Goal: Task Accomplishment & Management: Use online tool/utility

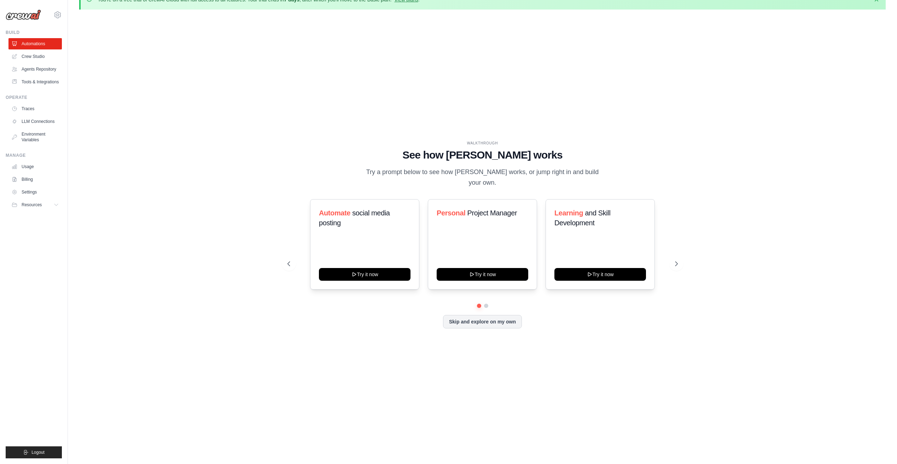
scroll to position [24, 0]
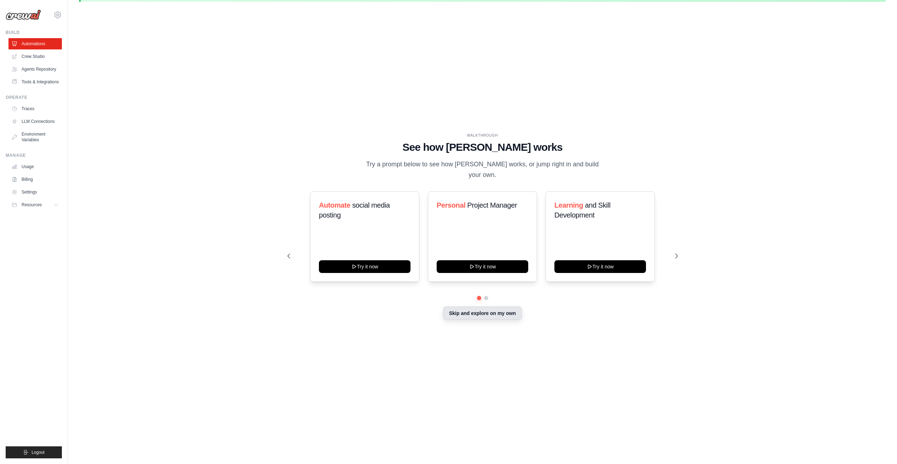
click at [483, 314] on button "Skip and explore on my own" at bounding box center [482, 313] width 79 height 13
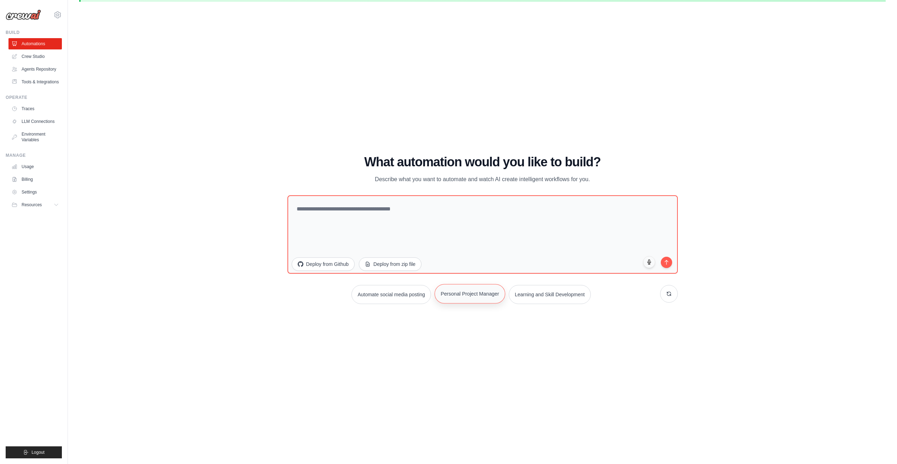
click at [478, 299] on button "Personal Project Manager" at bounding box center [469, 293] width 71 height 19
type textarea "**********"
click at [668, 266] on button "submit" at bounding box center [666, 262] width 12 height 12
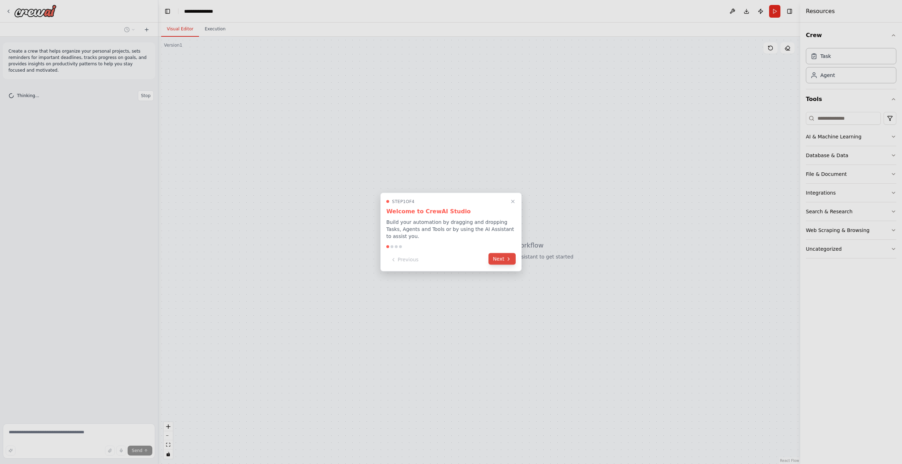
click at [507, 257] on icon at bounding box center [509, 259] width 6 height 6
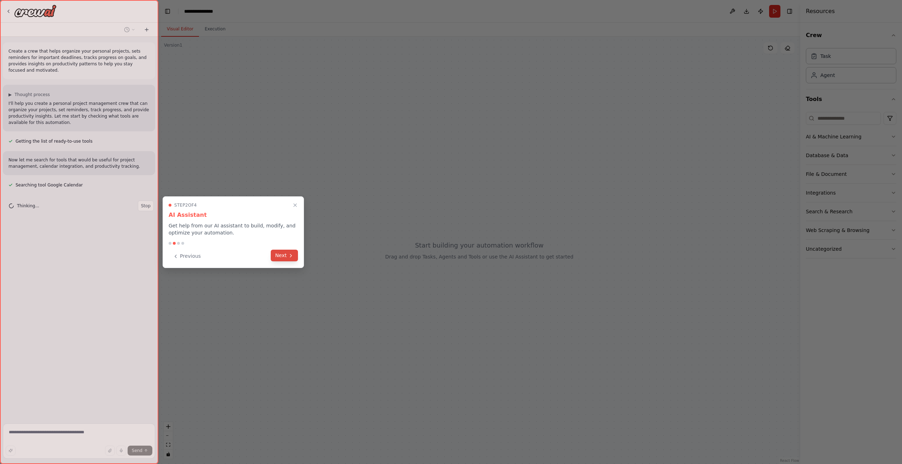
click at [283, 256] on button "Next" at bounding box center [284, 256] width 27 height 12
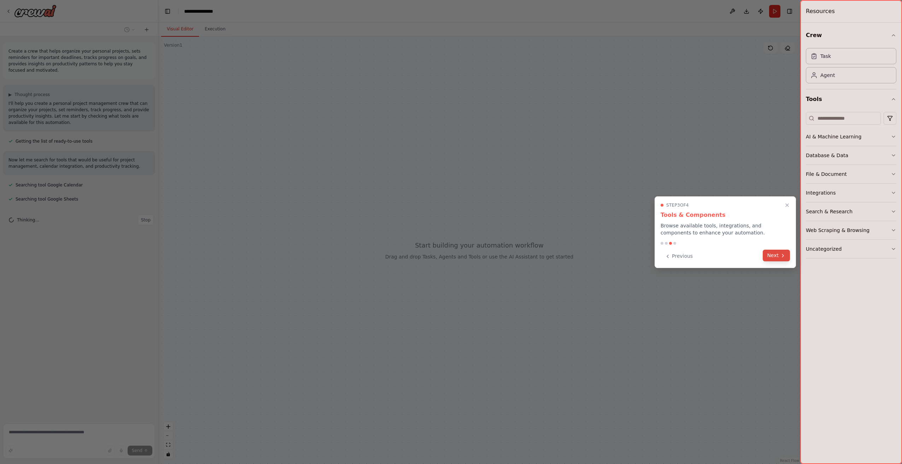
click at [776, 256] on button "Next" at bounding box center [776, 256] width 27 height 12
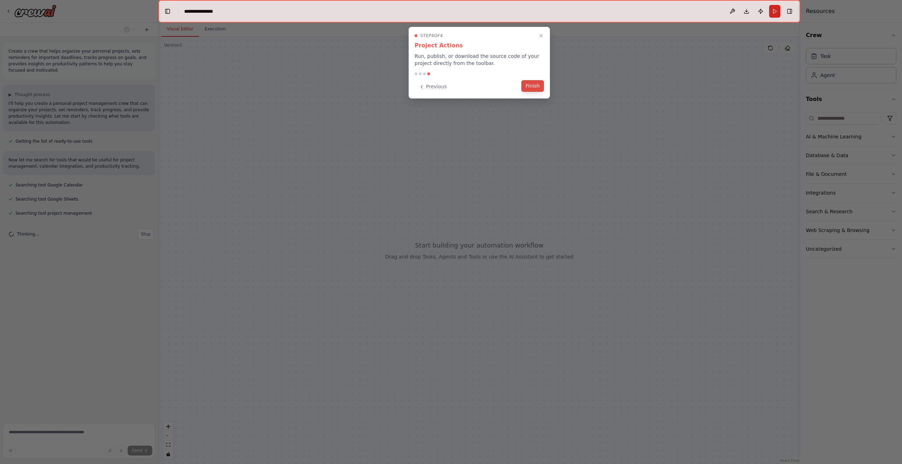
click at [531, 86] on button "Finish" at bounding box center [532, 86] width 23 height 12
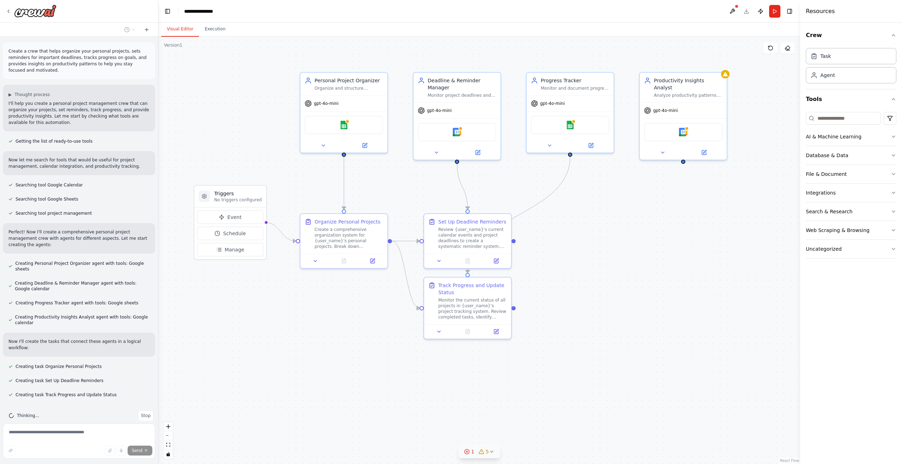
click at [493, 454] on icon at bounding box center [492, 452] width 6 height 6
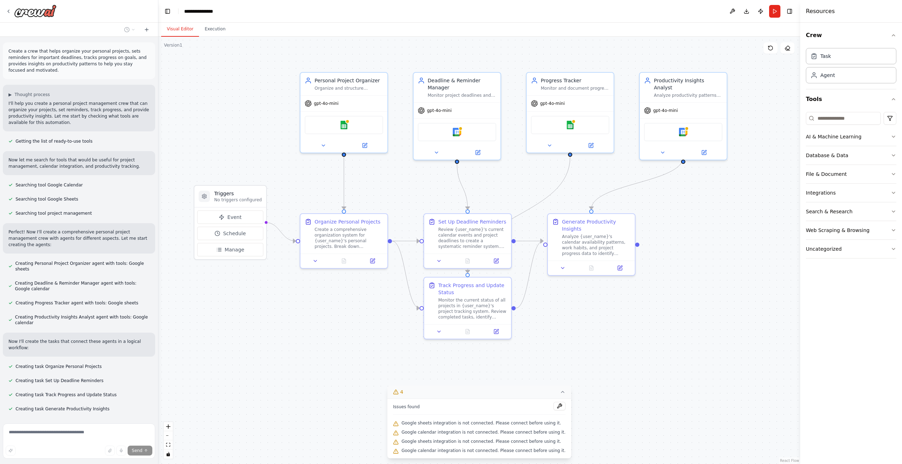
click at [659, 376] on div ".deletable-edge-delete-btn { width: 20px; height: 20px; border: 0px solid #ffff…" at bounding box center [479, 251] width 642 height 428
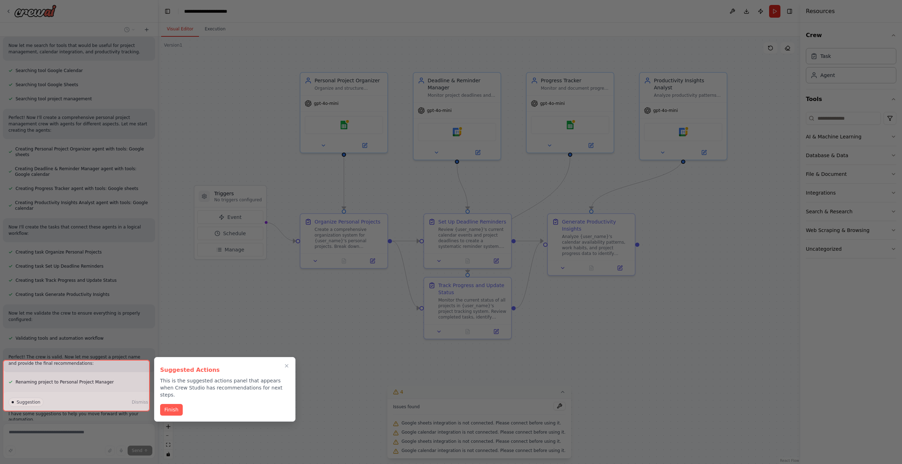
scroll to position [146, 0]
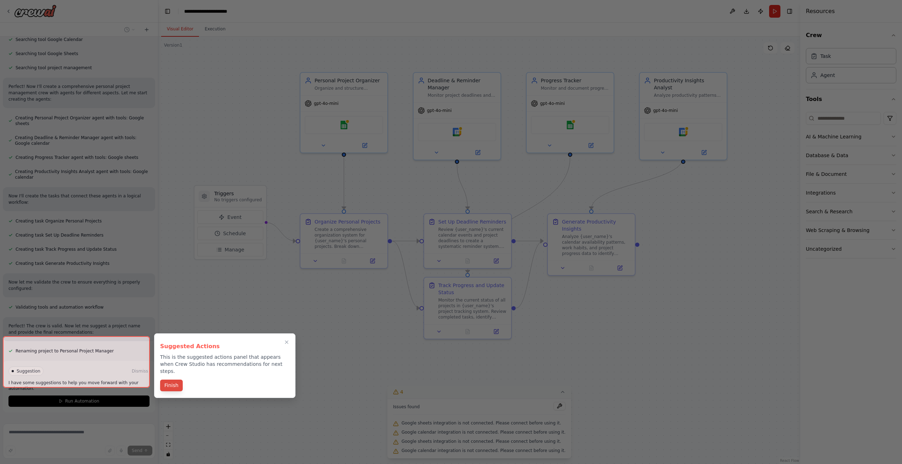
click at [171, 380] on button "Finish" at bounding box center [171, 386] width 23 height 12
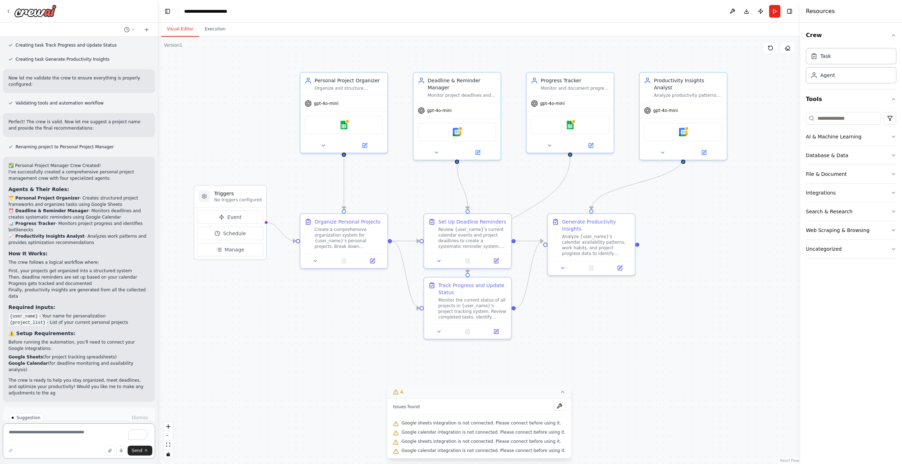
scroll to position [356, 0]
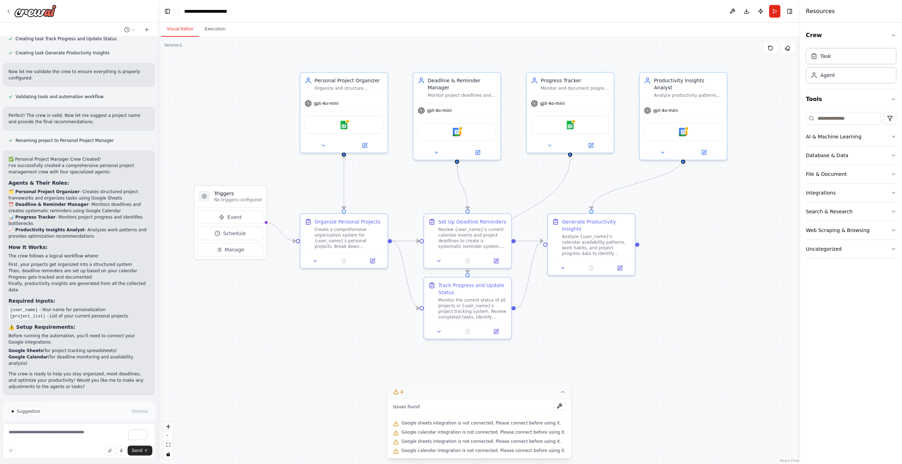
click at [20, 409] on span "Suggestion" at bounding box center [29, 412] width 24 height 6
click at [23, 407] on div "Suggestion" at bounding box center [25, 411] width 35 height 9
click at [75, 439] on span "Run Automation" at bounding box center [82, 442] width 34 height 6
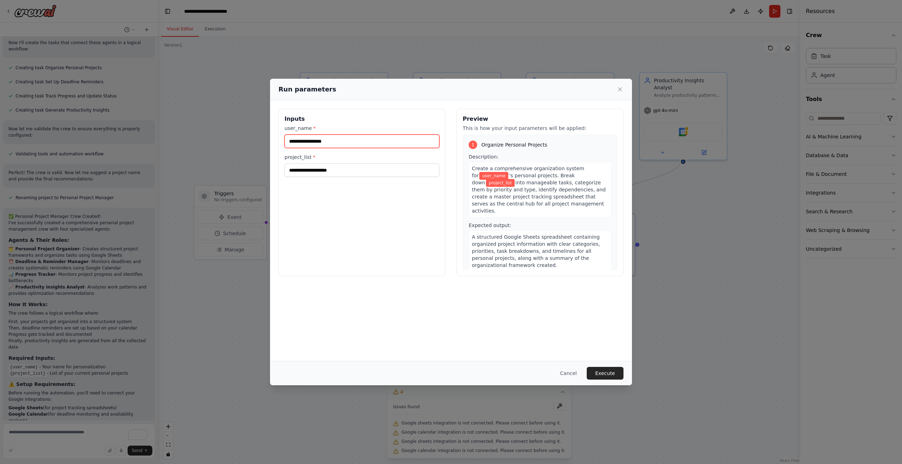
click at [327, 142] on input "user_name *" at bounding box center [361, 141] width 155 height 13
click at [485, 176] on span "user_name" at bounding box center [493, 176] width 29 height 8
click at [605, 372] on button "Execute" at bounding box center [605, 373] width 37 height 13
click at [331, 145] on input "user_name *" at bounding box center [361, 141] width 155 height 13
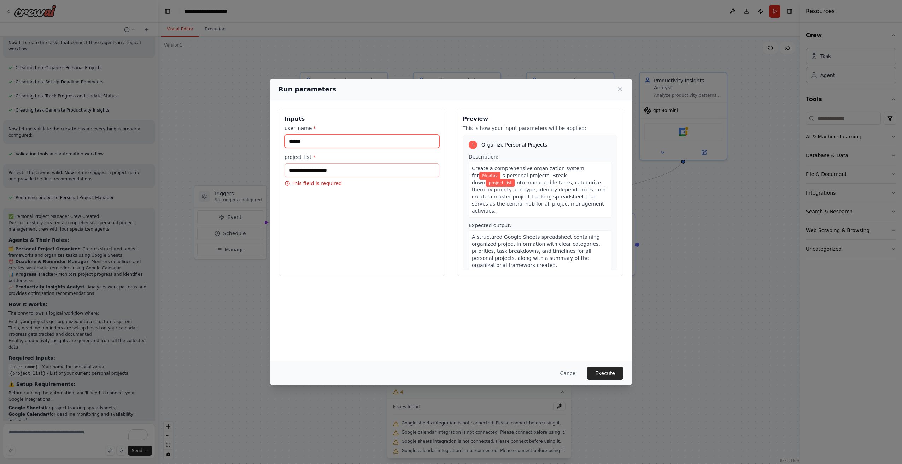
type input "******"
click at [327, 169] on input "project_list *" at bounding box center [361, 170] width 155 height 13
type input "**********"
click at [602, 372] on button "Execute" at bounding box center [605, 373] width 37 height 13
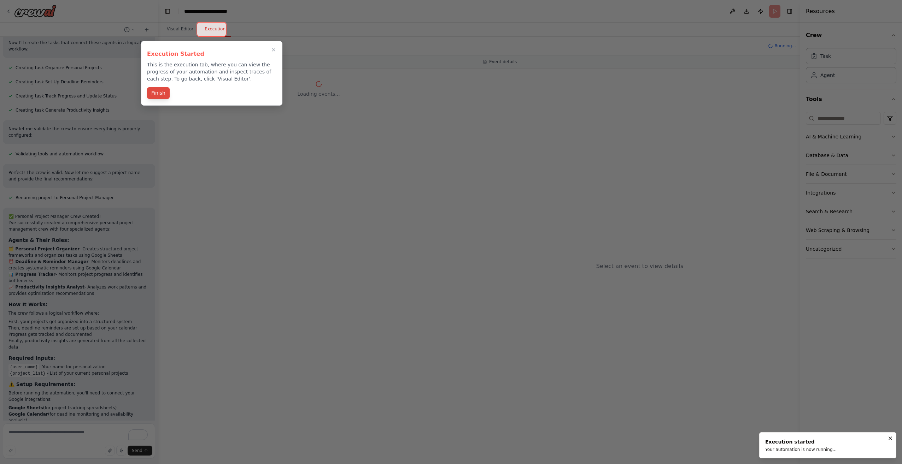
click at [157, 93] on button "Finish" at bounding box center [158, 93] width 23 height 12
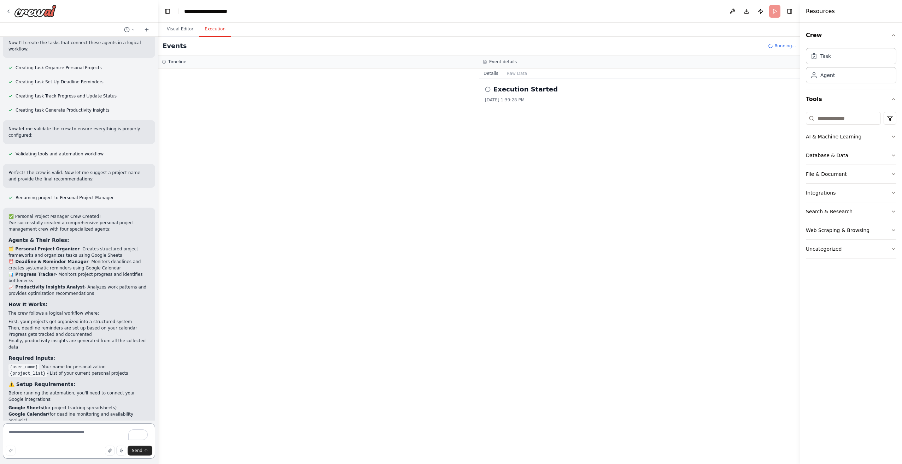
click at [28, 432] on textarea at bounding box center [79, 441] width 152 height 35
click at [108, 452] on button "button" at bounding box center [110, 451] width 10 height 10
click at [214, 12] on div "**********" at bounding box center [213, 11] width 58 height 7
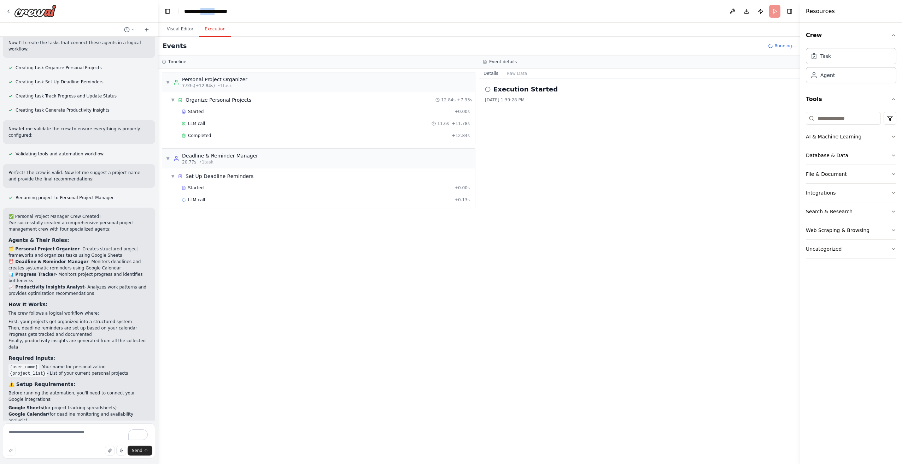
click at [214, 12] on div "**********" at bounding box center [213, 11] width 58 height 7
click at [342, 12] on header "**********" at bounding box center [479, 11] width 642 height 23
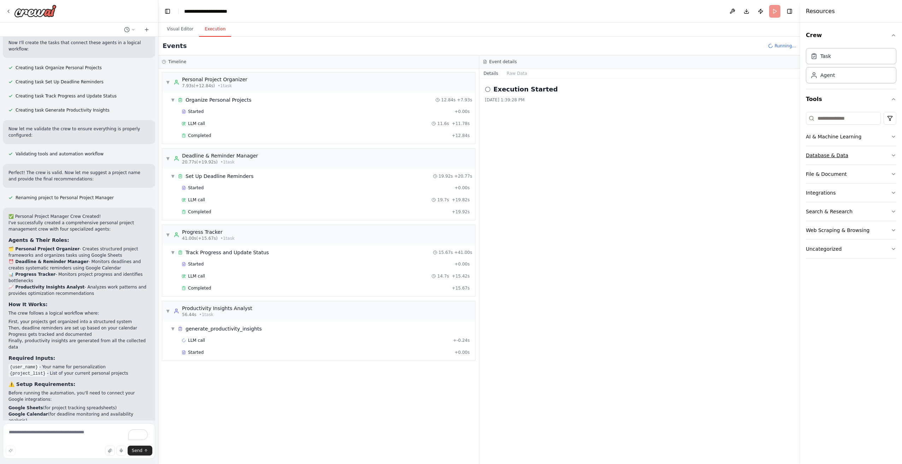
click at [851, 156] on button "Database & Data" at bounding box center [851, 155] width 90 height 18
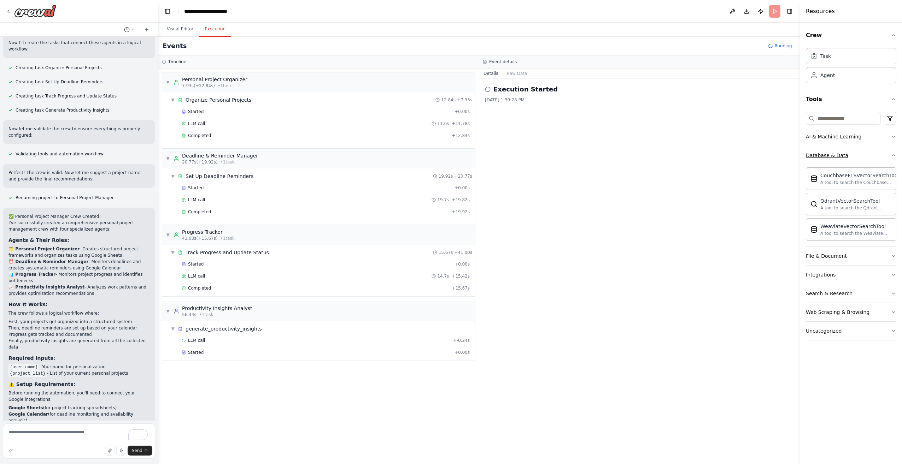
click at [892, 159] on button "Database & Data" at bounding box center [851, 155] width 90 height 18
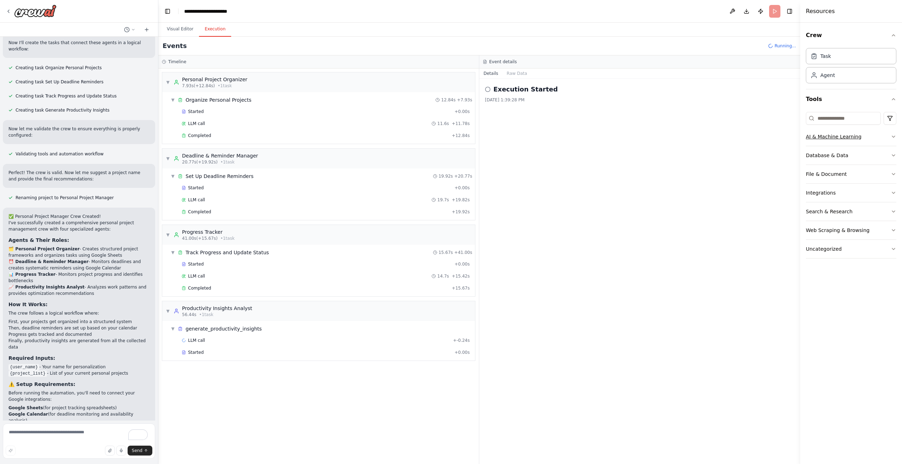
click at [893, 136] on icon "button" at bounding box center [894, 137] width 6 height 6
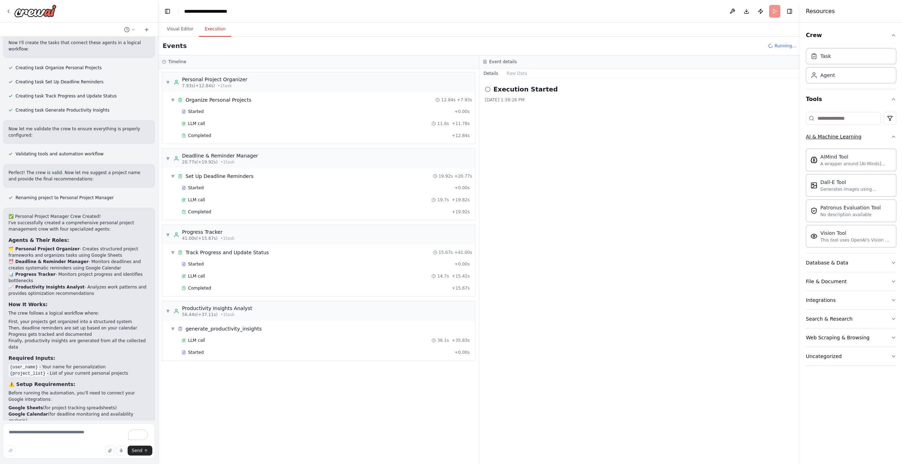
scroll to position [356, 0]
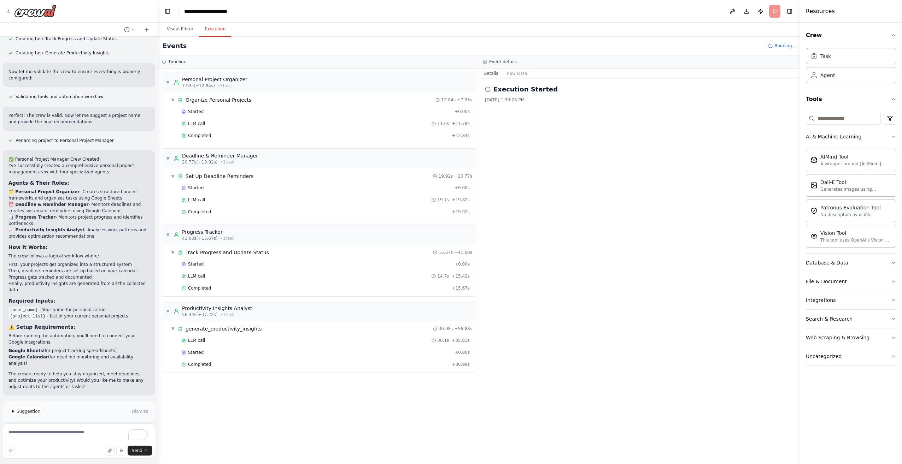
click at [893, 136] on icon "button" at bounding box center [894, 137] width 6 height 6
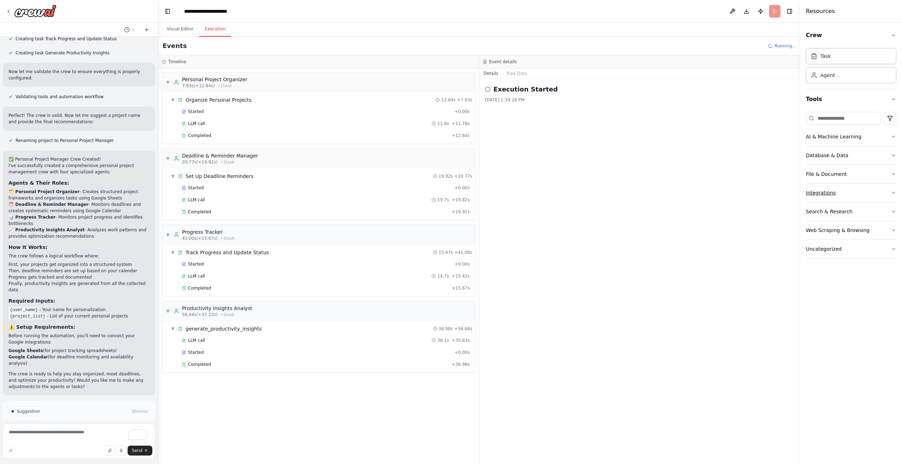
click at [894, 190] on button "Integrations" at bounding box center [851, 193] width 90 height 18
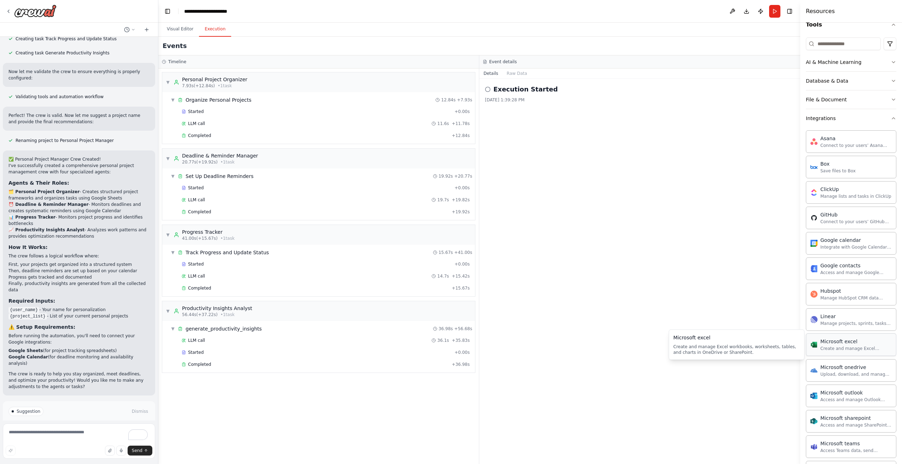
scroll to position [0, 0]
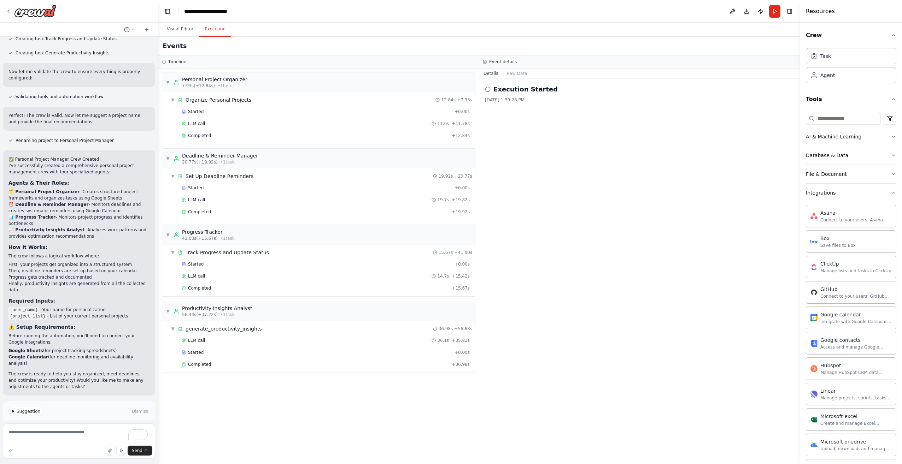
click at [890, 196] on button "Integrations" at bounding box center [851, 193] width 90 height 18
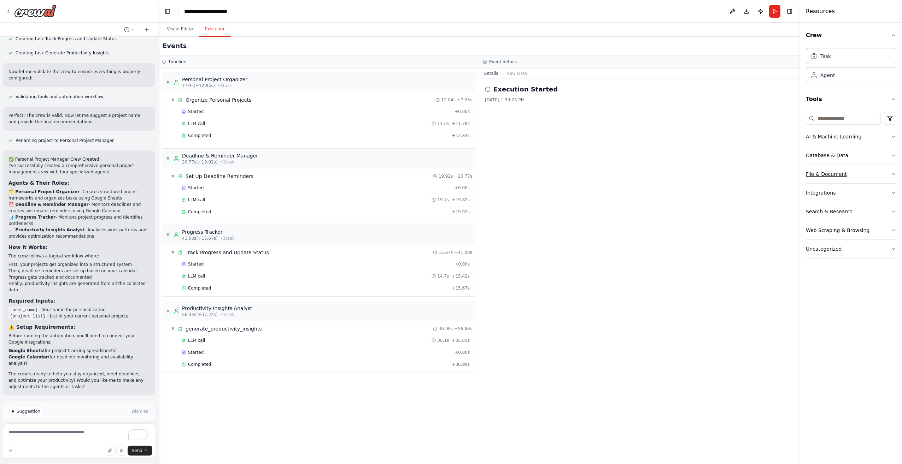
click at [890, 179] on button "File & Document" at bounding box center [851, 174] width 90 height 18
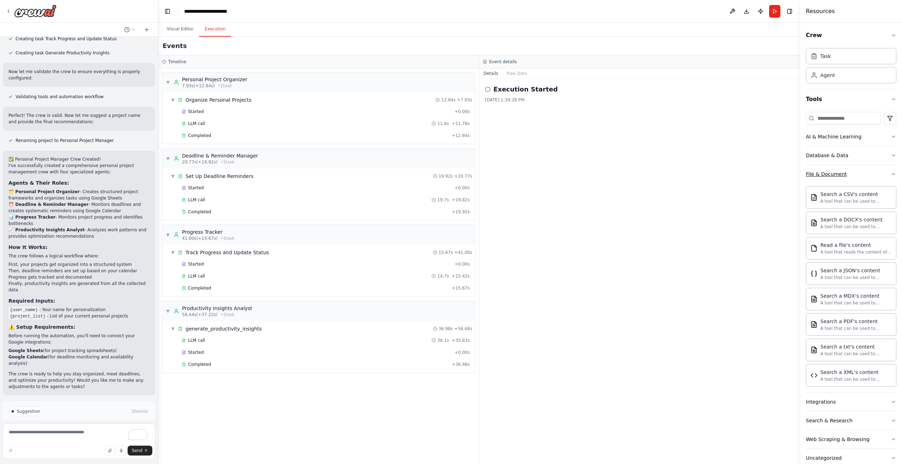
click at [891, 176] on icon "button" at bounding box center [894, 174] width 6 height 6
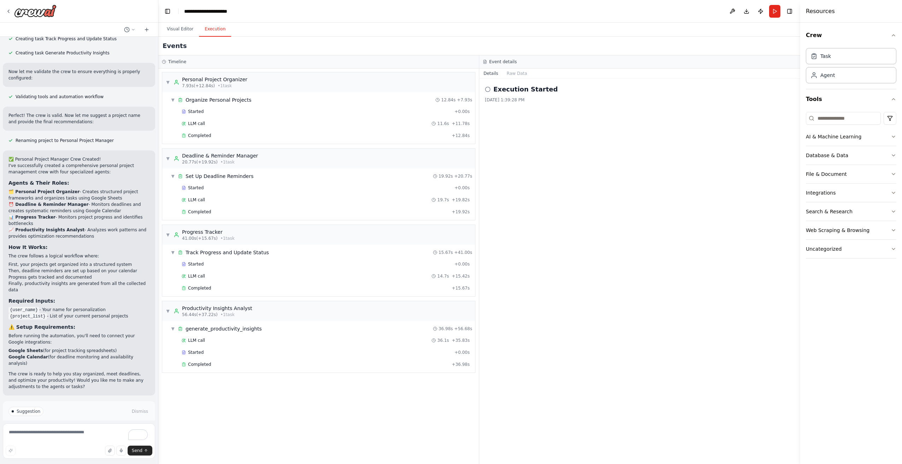
click at [70, 436] on button "Improve automation" at bounding box center [78, 441] width 141 height 11
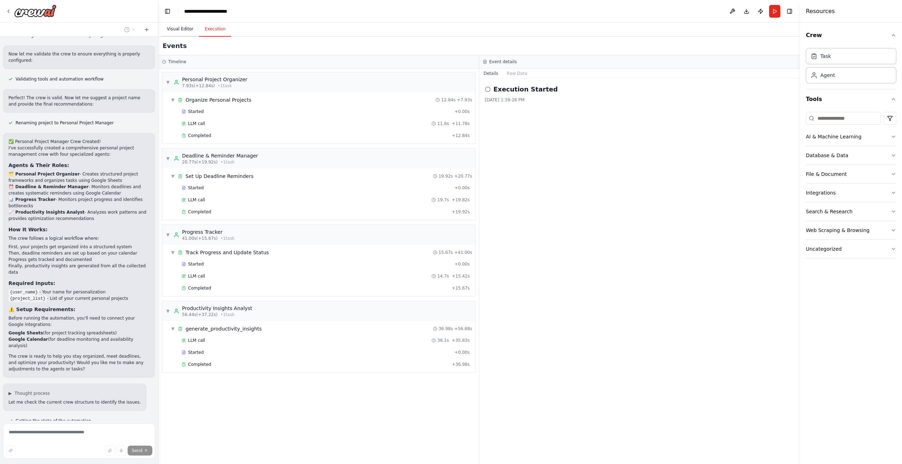
click at [172, 27] on button "Visual Editor" at bounding box center [180, 29] width 38 height 15
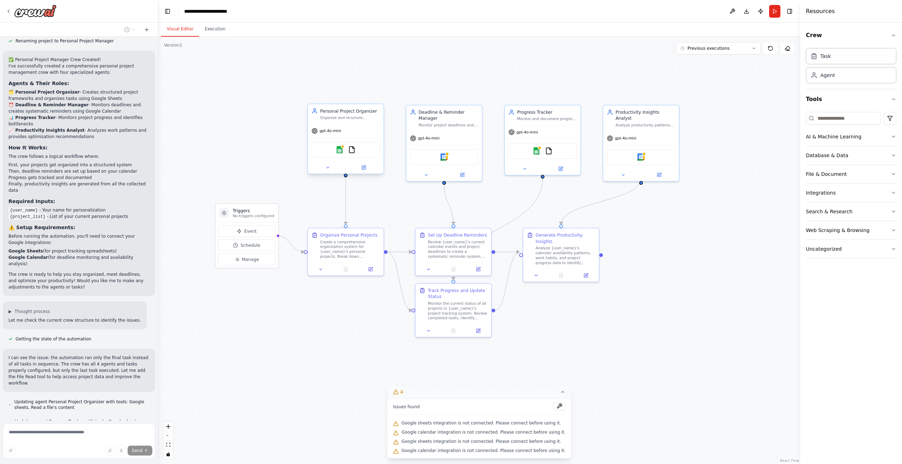
scroll to position [470, 0]
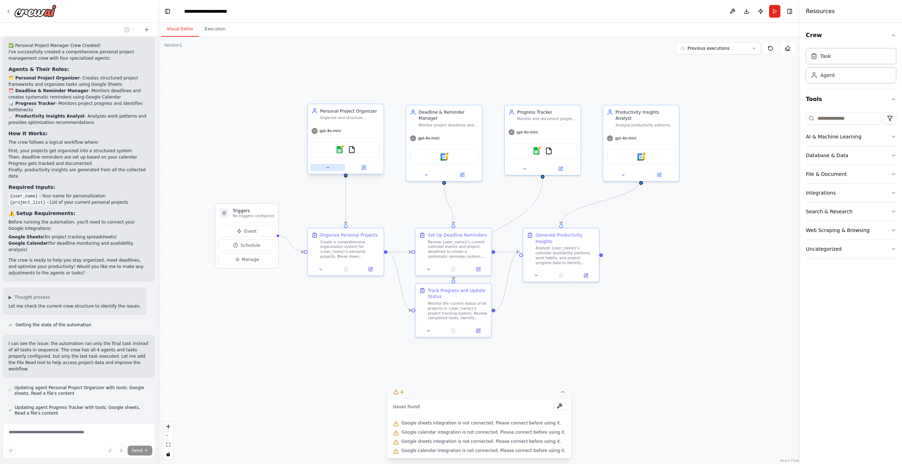
click at [328, 170] on button at bounding box center [327, 167] width 35 height 7
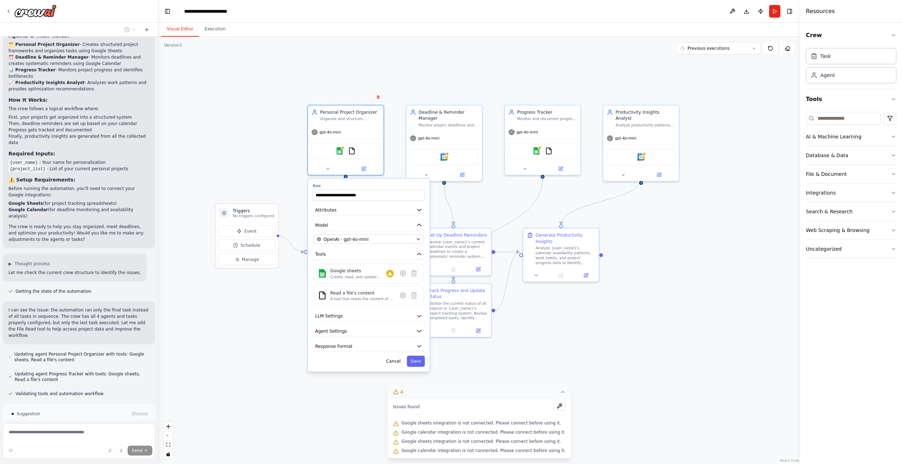
scroll to position [527, 0]
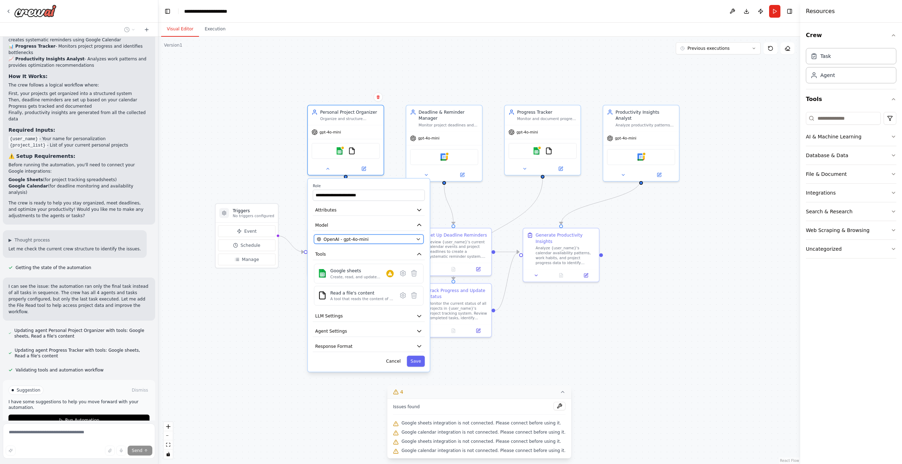
click at [369, 239] on div "OpenAI - gpt-4o-mini" at bounding box center [365, 239] width 96 height 6
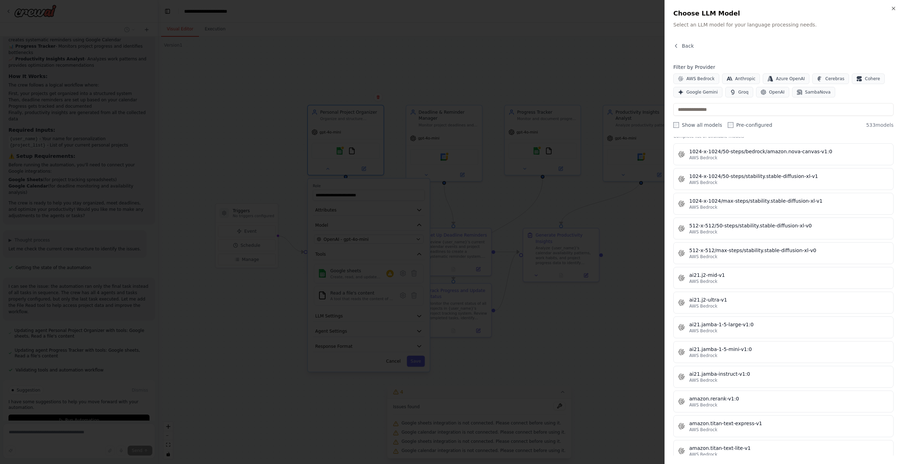
scroll to position [0, 0]
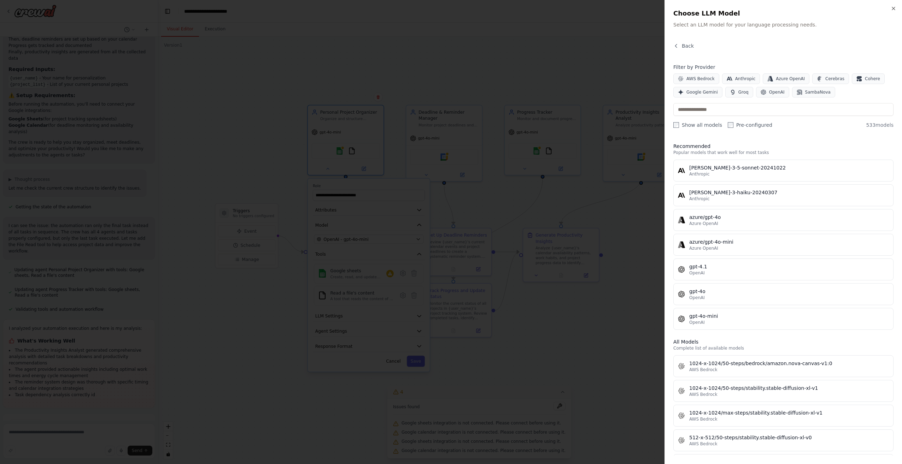
click at [647, 217] on div at bounding box center [451, 232] width 902 height 464
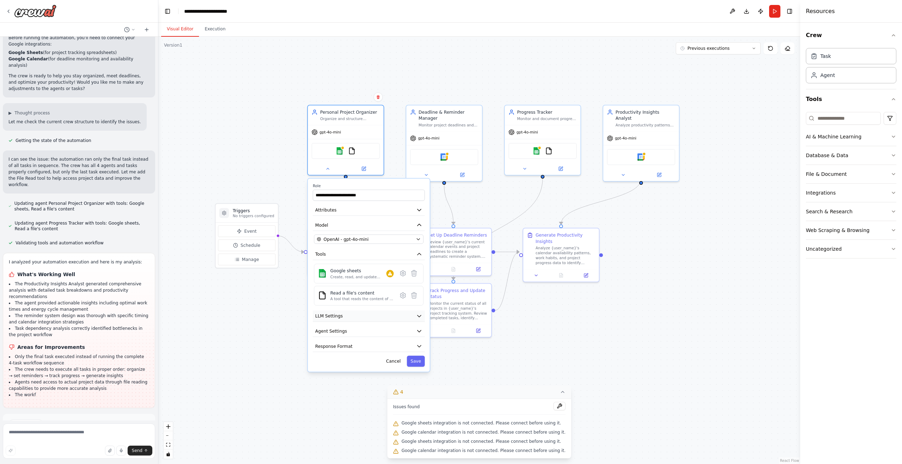
click at [390, 318] on button "LLM Settings" at bounding box center [369, 316] width 112 height 11
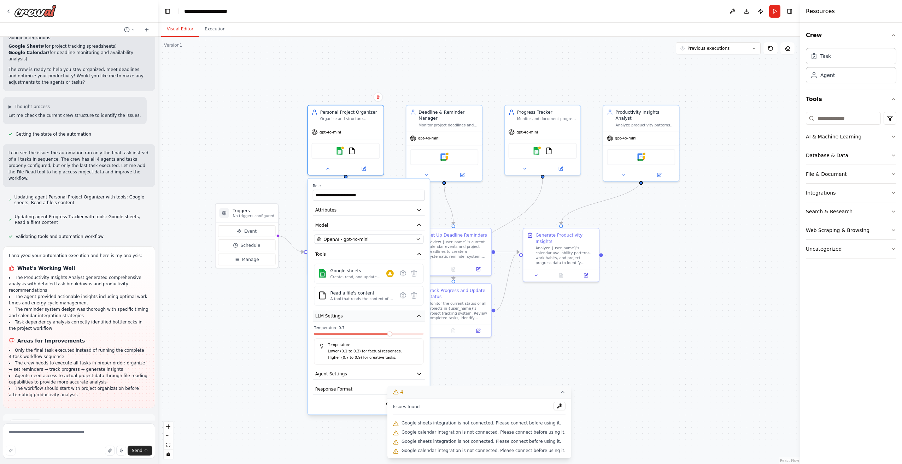
click at [416, 317] on button "LLM Settings" at bounding box center [369, 316] width 112 height 11
click at [357, 222] on button "Model" at bounding box center [369, 225] width 112 height 11
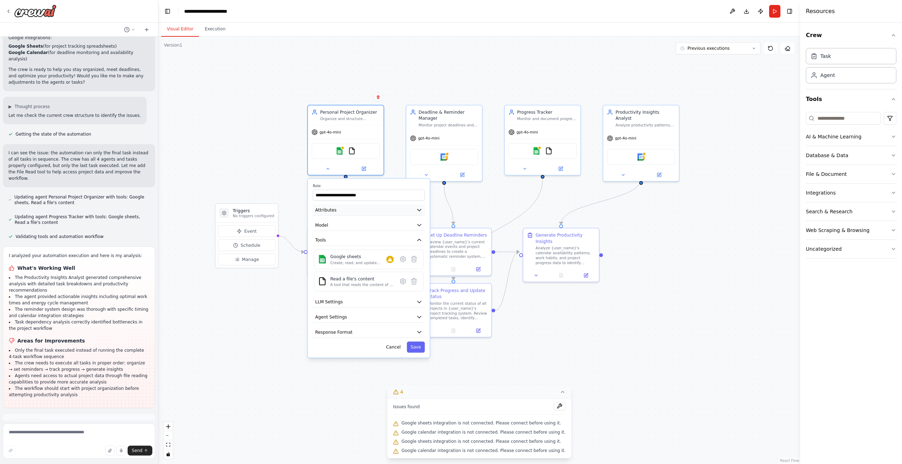
click at [365, 212] on button "Attributes" at bounding box center [369, 210] width 112 height 11
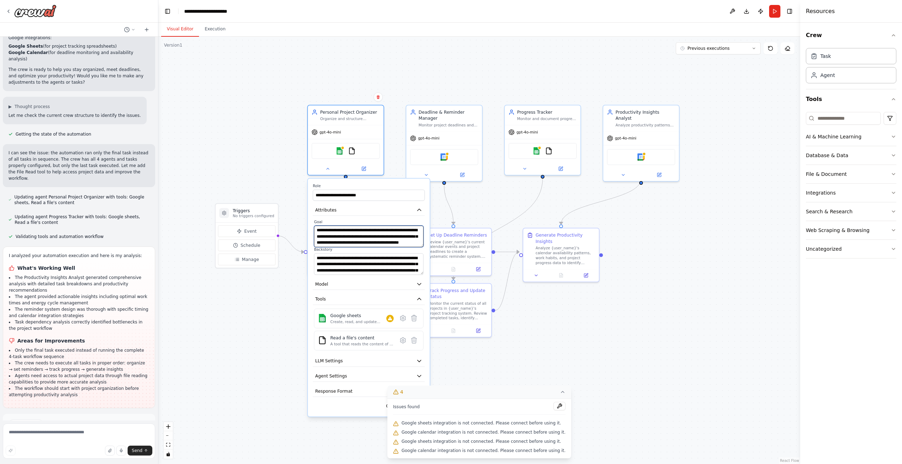
click at [332, 235] on textarea "**********" at bounding box center [369, 237] width 110 height 22
click at [335, 264] on textarea "**********" at bounding box center [369, 264] width 110 height 22
click at [418, 210] on icon "button" at bounding box center [419, 210] width 4 height 2
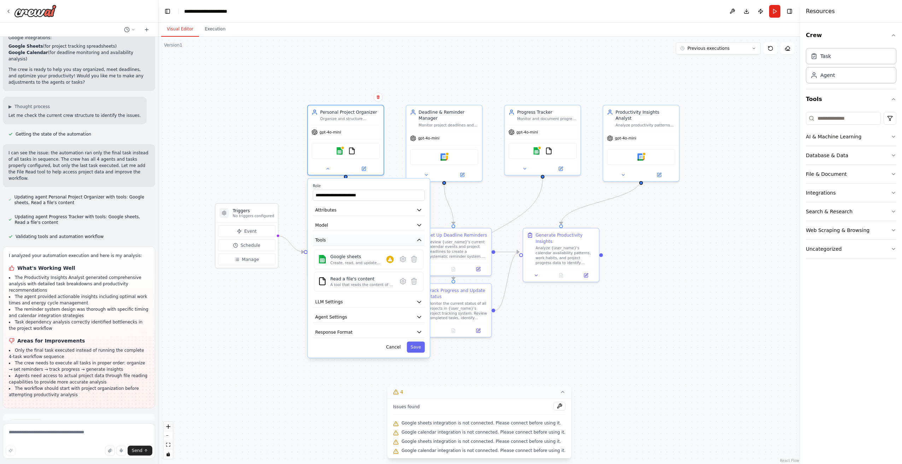
click at [416, 237] on button "Tools" at bounding box center [369, 240] width 112 height 11
click at [377, 271] on button "Agent Settings" at bounding box center [369, 270] width 112 height 11
click at [418, 288] on button "button" at bounding box center [417, 286] width 11 height 6
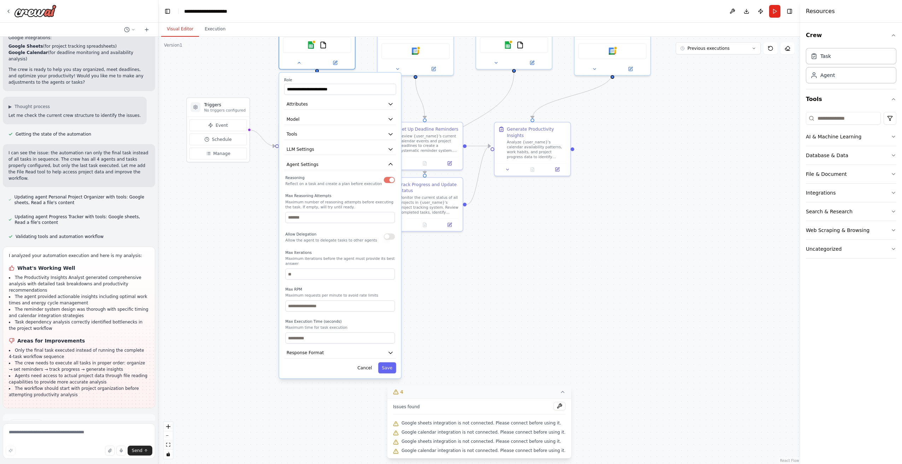
drag, startPoint x: 457, startPoint y: 369, endPoint x: 427, endPoint y: 266, distance: 107.7
click at [427, 266] on div ".deletable-edge-delete-btn { width: 20px; height: 20px; border: 0px solid #ffff…" at bounding box center [479, 251] width 642 height 428
click at [388, 366] on button "Save" at bounding box center [387, 368] width 18 height 11
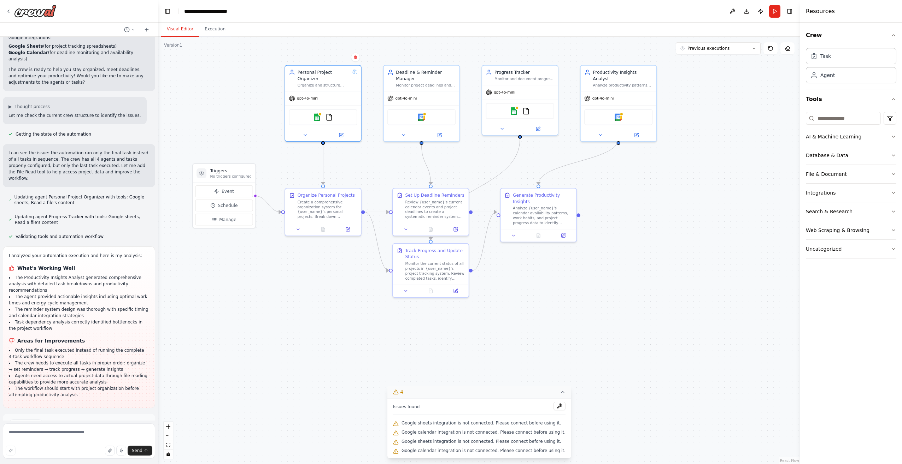
drag, startPoint x: 327, startPoint y: 213, endPoint x: 333, endPoint y: 279, distance: 66.4
click at [333, 279] on div ".deletable-edge-delete-btn { width: 20px; height: 20px; border: 0px solid #ffff…" at bounding box center [479, 251] width 642 height 428
click at [224, 218] on span "Manage" at bounding box center [227, 220] width 17 height 6
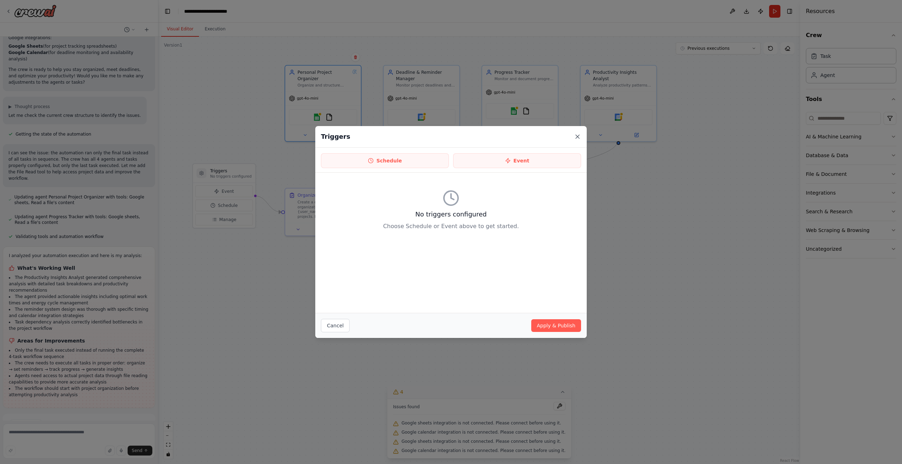
click at [577, 137] on icon at bounding box center [578, 137] width 4 height 4
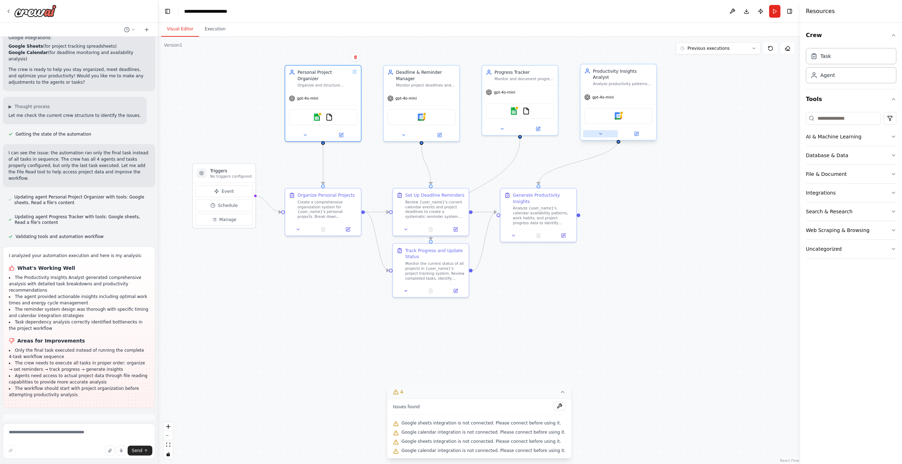
click at [600, 131] on button at bounding box center [600, 133] width 35 height 7
click at [600, 131] on icon at bounding box center [600, 133] width 5 height 5
click at [508, 231] on button at bounding box center [513, 234] width 21 height 7
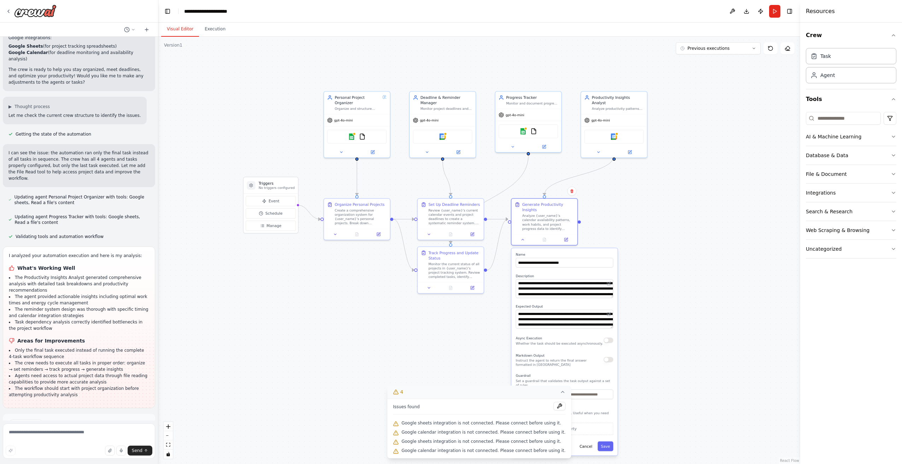
click at [668, 265] on div ".deletable-edge-delete-btn { width: 20px; height: 20px; border: 0px solid #ffff…" at bounding box center [479, 251] width 642 height 428
click at [643, 224] on div ".deletable-edge-delete-btn { width: 20px; height: 20px; border: 0px solid #ffff…" at bounding box center [479, 251] width 642 height 428
